Goal: Information Seeking & Learning: Check status

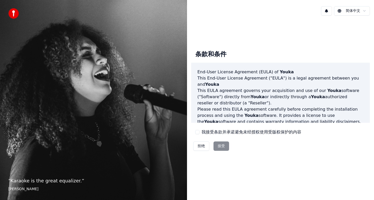
click at [222, 146] on div "拒绝 接受" at bounding box center [211, 146] width 40 height 13
